Goal: Task Accomplishment & Management: Complete application form

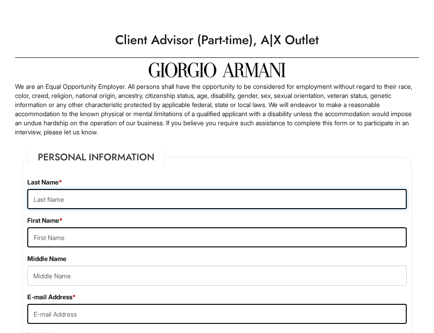
click at [394, 198] on input "text" at bounding box center [217, 199] width 380 height 20
type input "Tabla"
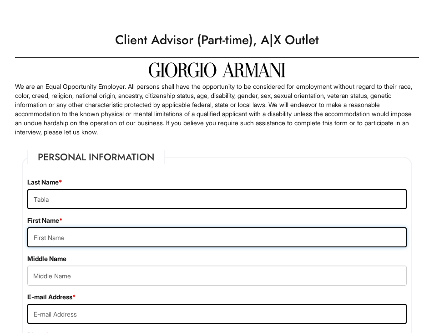
type input "[PERSON_NAME]"
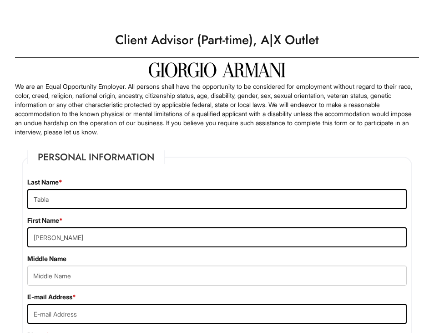
type input "[STREET_ADDRESS]"
type input "[PERSON_NAME] Bay"
select select "FL"
type input "33189"
type input "[PERSON_NAME]"
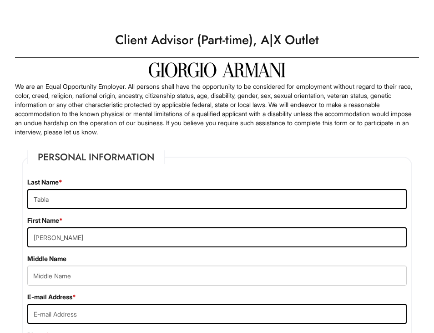
type input "[PERSON_NAME]"
type input "Tabla"
type input "[PERSON_NAME]"
type input "Tabla"
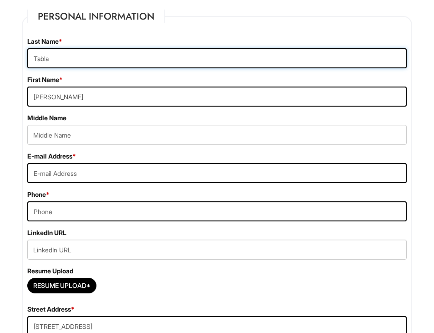
scroll to position [152, 0]
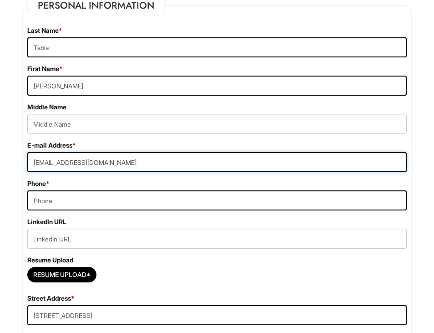
type input "[EMAIL_ADDRESS][DOMAIN_NAME]"
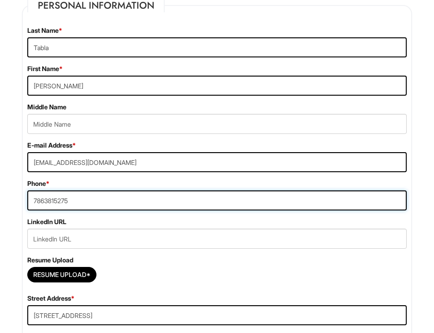
type input "7863815275"
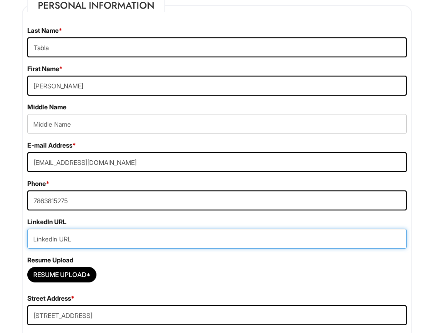
click at [168, 243] on input "url" at bounding box center [217, 239] width 380 height 20
paste input "[DOMAIN_NAME][URL]"
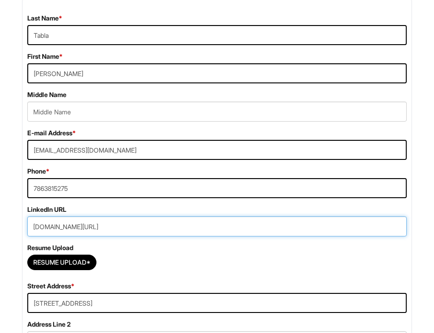
scroll to position [195, 0]
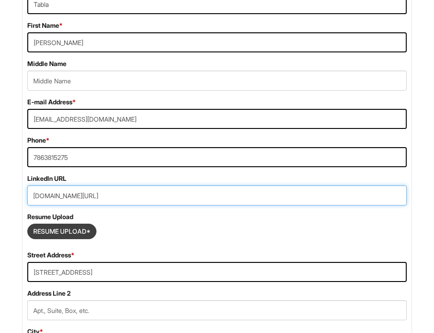
type input "[DOMAIN_NAME][URL]"
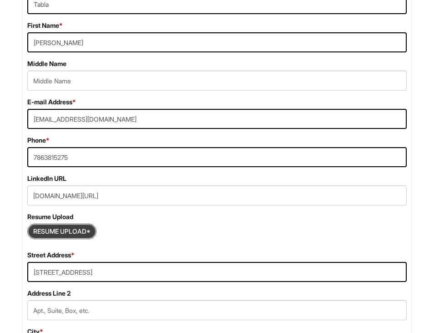
click at [82, 229] on input "Resume Upload*" at bounding box center [62, 231] width 68 height 15
type input "C:\fakepath\CopyOfLiz_Tabla_Resume08262025.pdf"
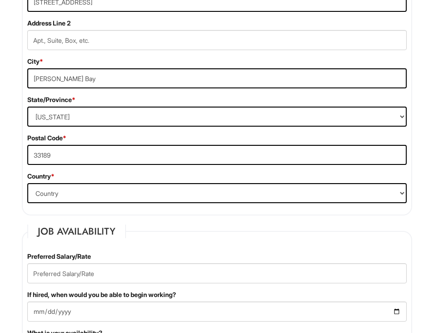
scroll to position [536, 0]
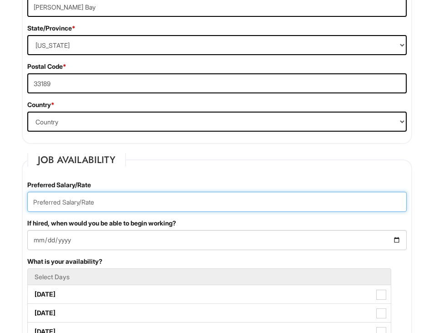
click at [296, 193] on input "text" at bounding box center [217, 202] width 380 height 20
